Goal: Navigation & Orientation: Find specific page/section

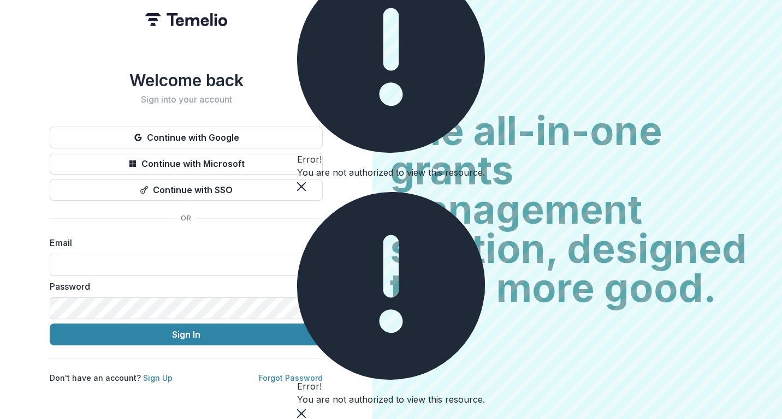
type input "**********"
click at [186, 330] on button "Sign In" at bounding box center [186, 335] width 273 height 22
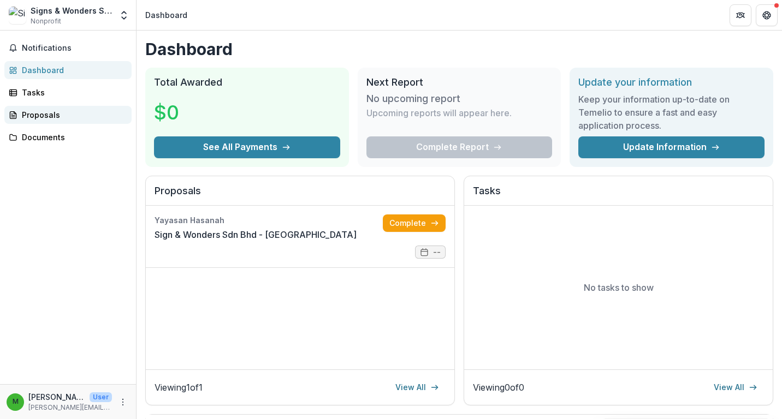
click at [51, 111] on div "Proposals" at bounding box center [72, 114] width 101 height 11
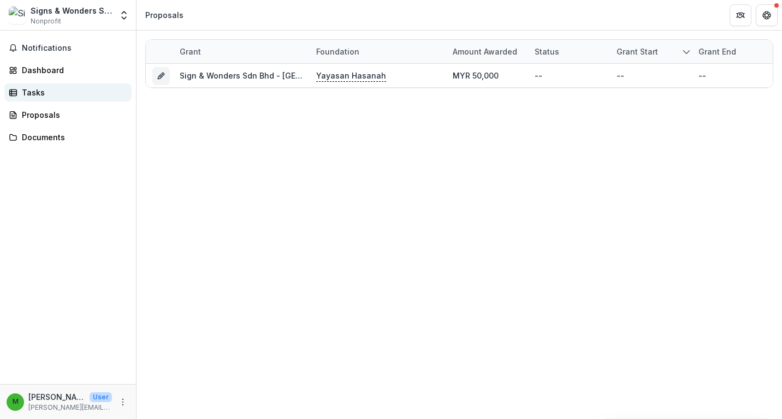
click at [38, 85] on link "Tasks" at bounding box center [67, 93] width 127 height 18
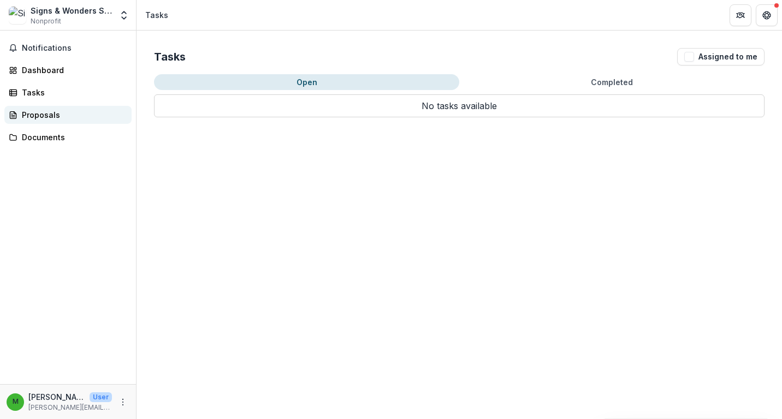
click at [33, 116] on div "Proposals" at bounding box center [72, 114] width 101 height 11
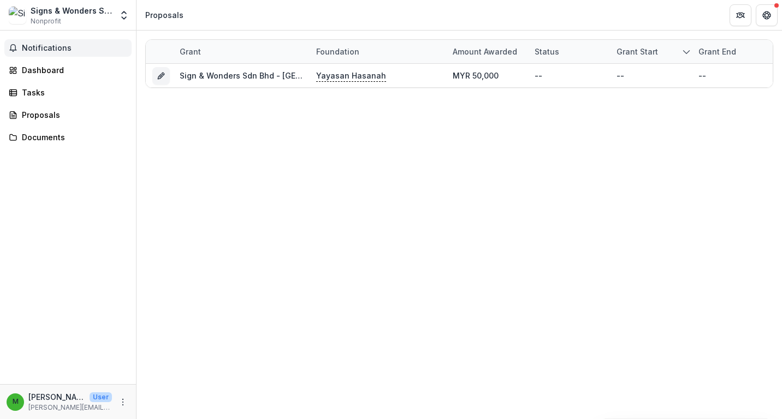
click at [41, 50] on span "Notifications" at bounding box center [74, 48] width 105 height 9
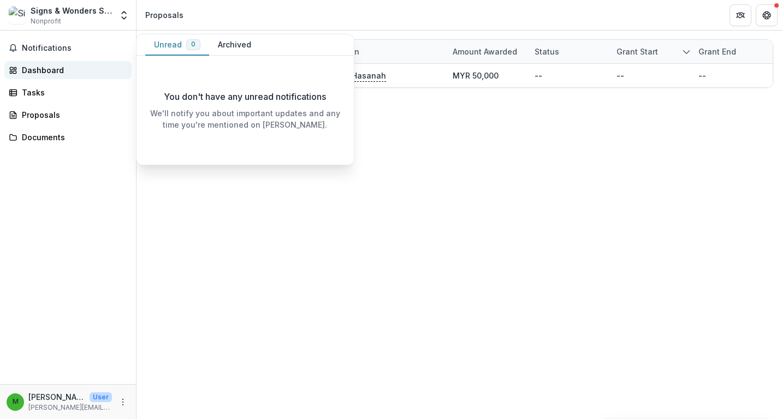
click at [41, 68] on div "Dashboard" at bounding box center [72, 69] width 101 height 11
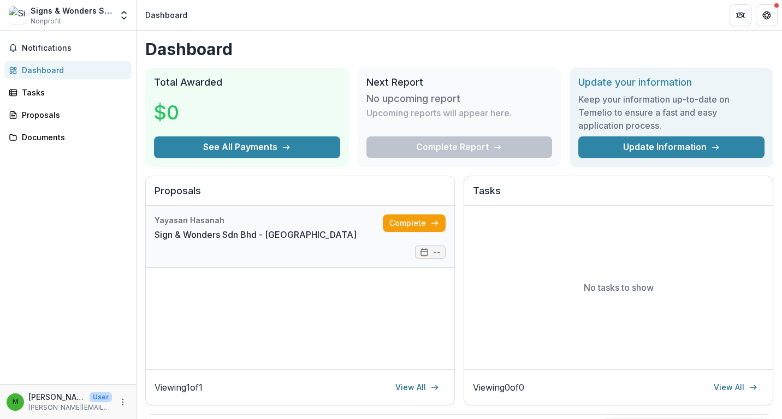
click at [237, 241] on link "Sign & Wonders Sdn Bhd - [GEOGRAPHIC_DATA]" at bounding box center [255, 234] width 202 height 13
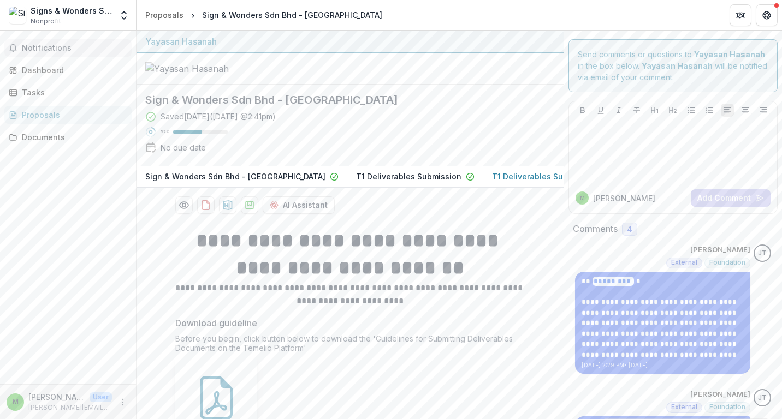
click at [68, 47] on span "Notifications" at bounding box center [74, 48] width 105 height 9
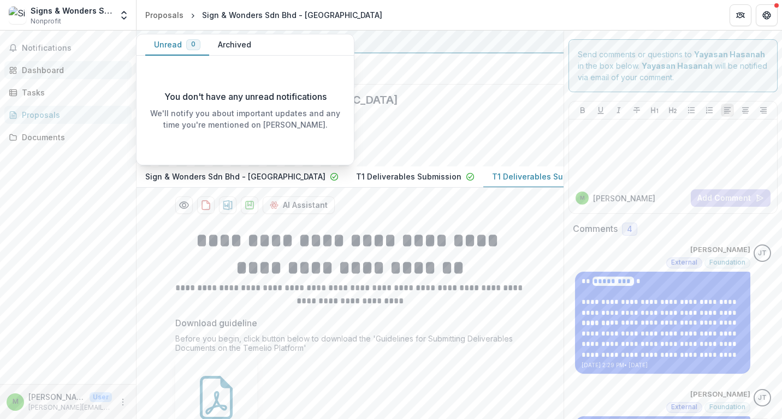
click at [39, 78] on link "Dashboard" at bounding box center [67, 70] width 127 height 18
